Goal: Task Accomplishment & Management: Manage account settings

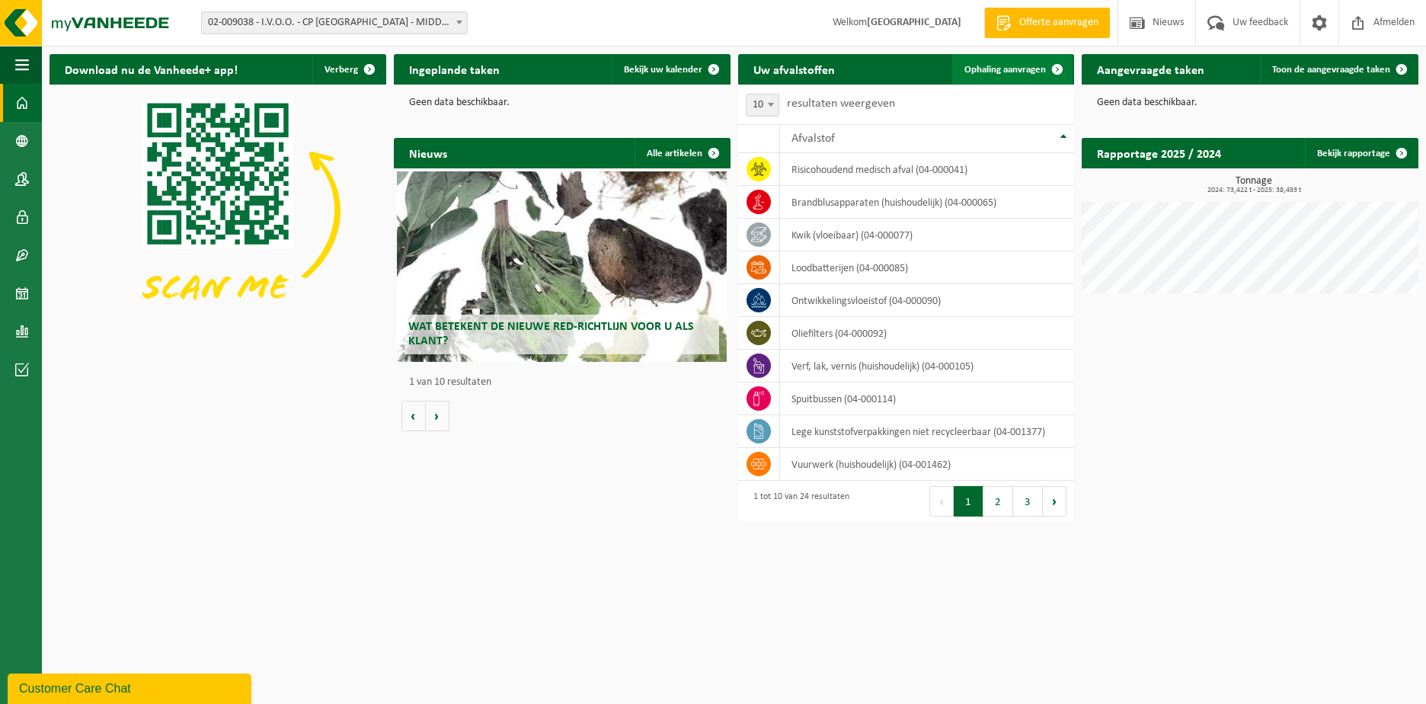
click at [987, 69] on span "Ophaling aanvragen" at bounding box center [1004, 70] width 81 height 10
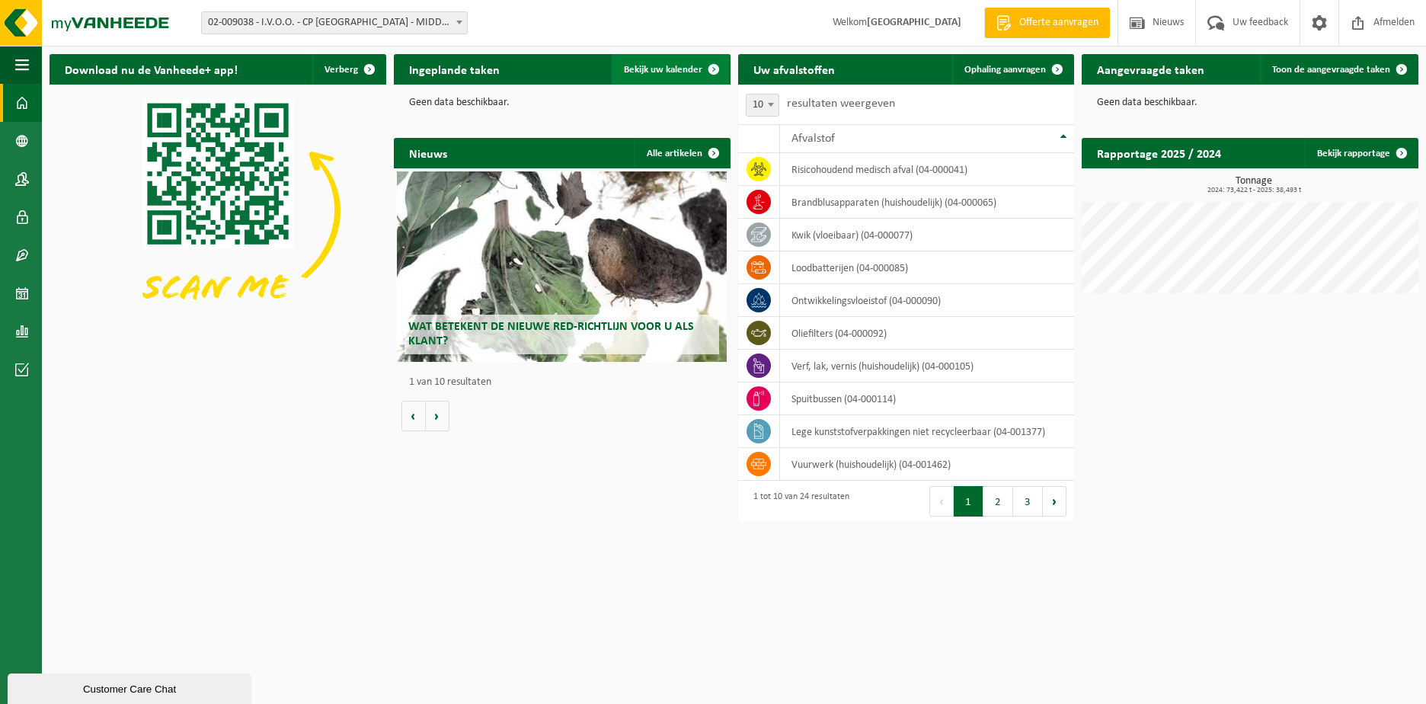
click at [645, 68] on span "Bekijk uw kalender" at bounding box center [663, 70] width 78 height 10
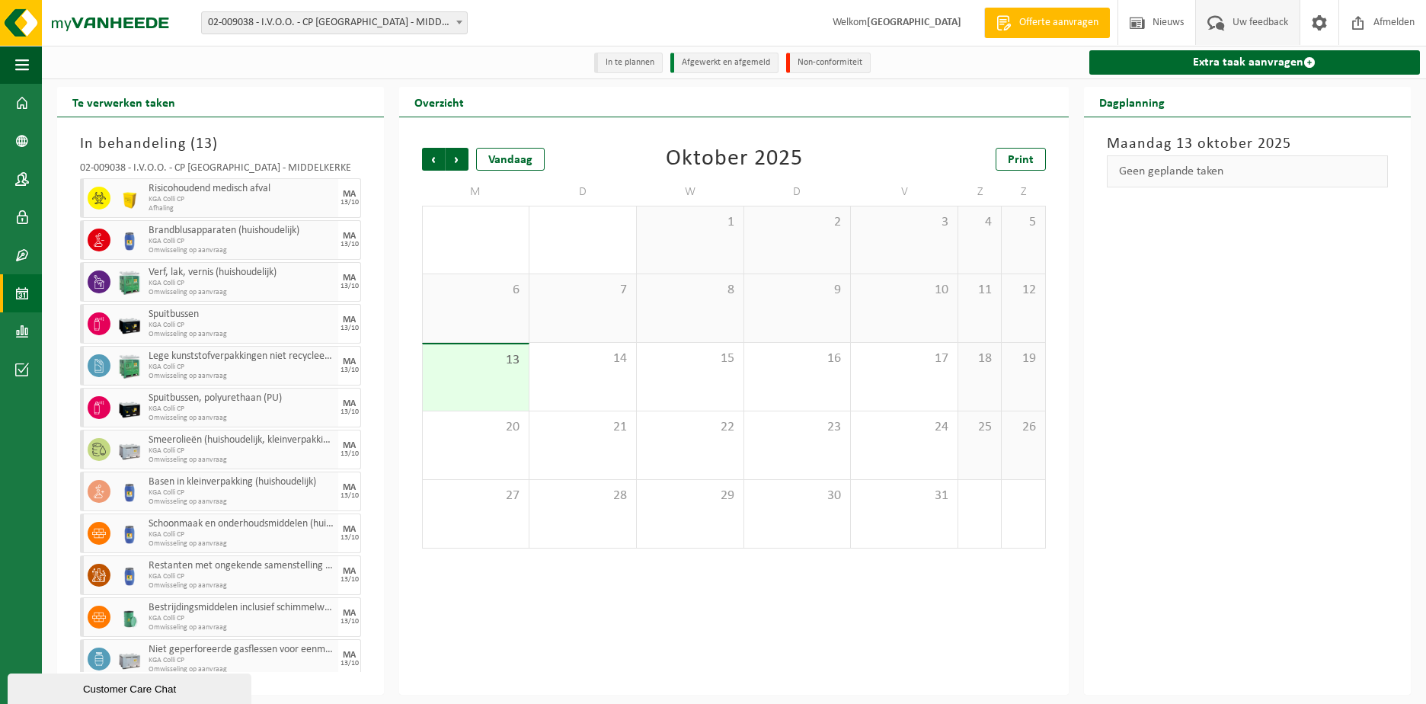
click at [1254, 20] on span "Uw feedback" at bounding box center [1259, 22] width 63 height 45
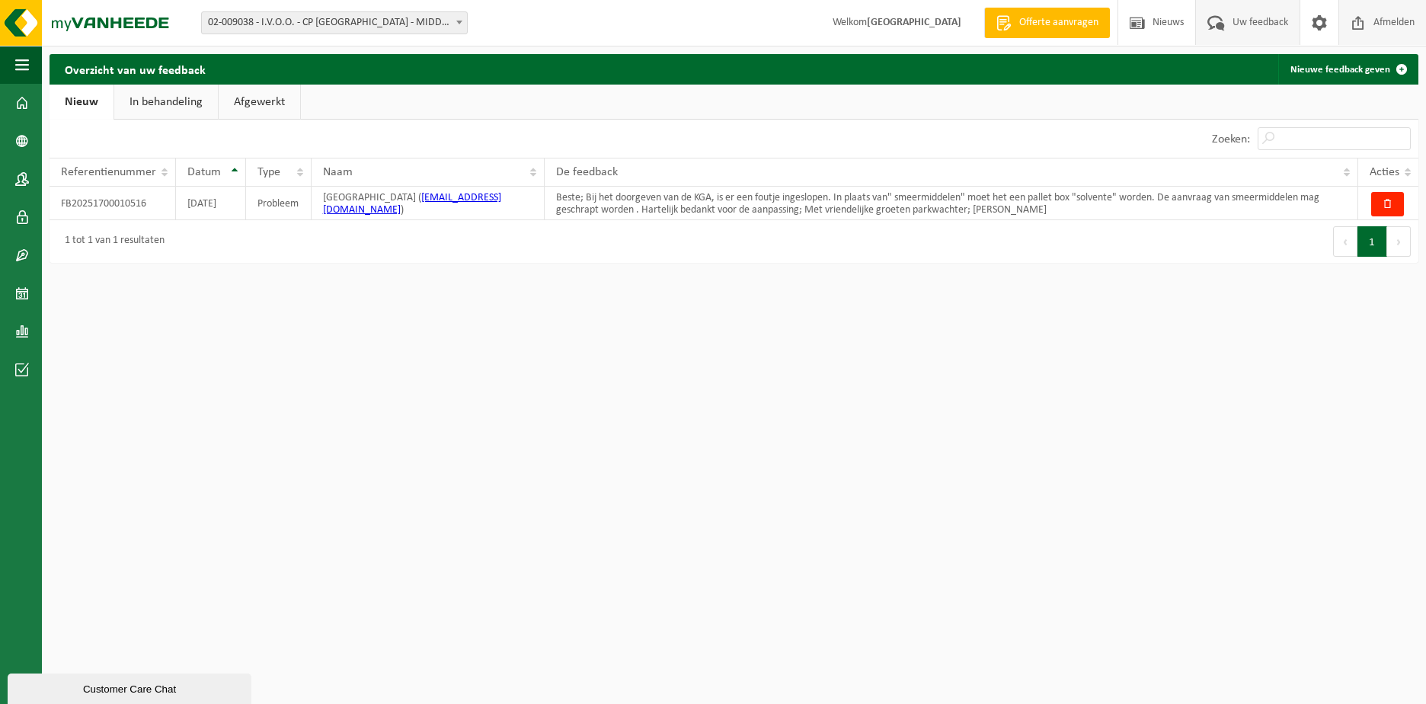
click at [1404, 19] on span "Afmelden" at bounding box center [1393, 22] width 49 height 45
